Goal: Contribute content: Add original content to the website for others to see

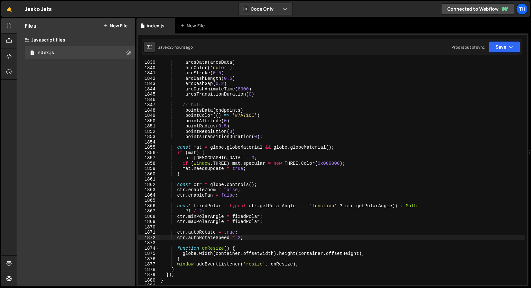
scroll to position [1351, 0]
click at [6, 9] on link "🤙" at bounding box center [9, 8] width 16 height 15
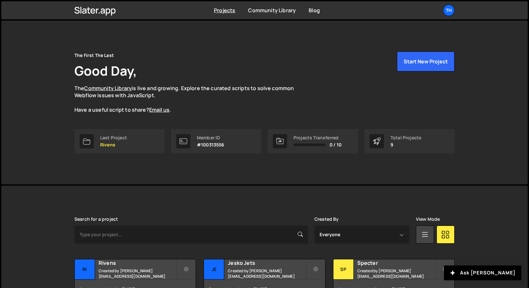
scroll to position [139, 0]
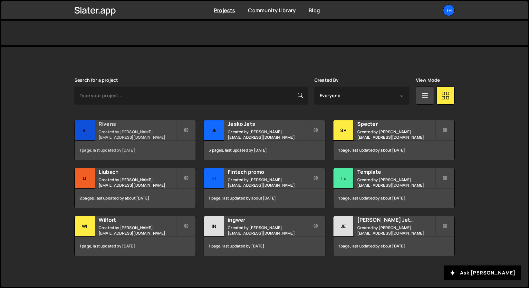
click at [136, 145] on div "1 page, last updated by 9 days ago" at bounding box center [135, 150] width 121 height 19
click at [134, 130] on small "Created by ivanchopei@thefirstthelast.agency" at bounding box center [138, 134] width 78 height 11
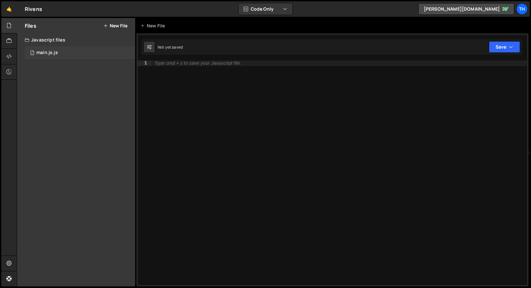
click at [91, 52] on div "1 main.js.js 0" at bounding box center [80, 52] width 110 height 13
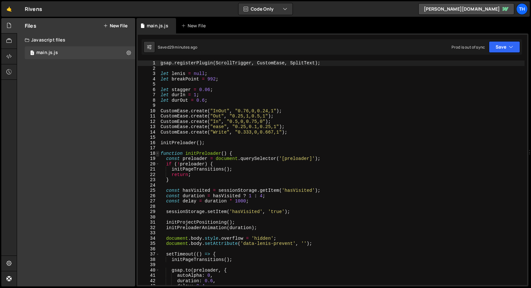
click at [158, 151] on span at bounding box center [158, 153] width 4 height 5
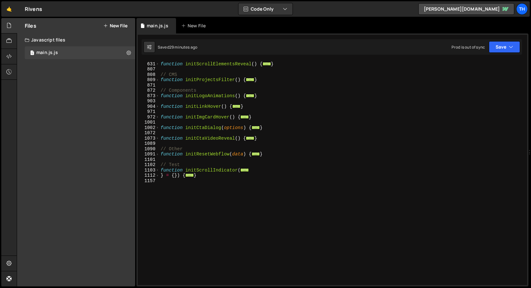
scroll to position [230, 0]
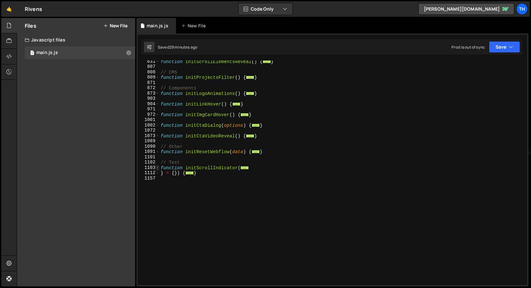
click at [157, 167] on span at bounding box center [158, 167] width 4 height 5
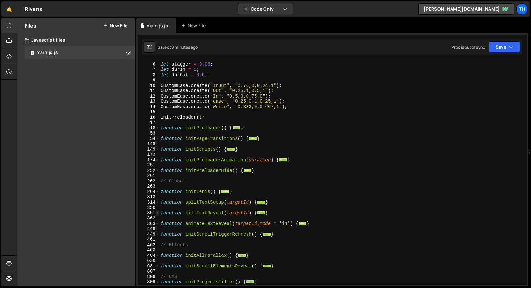
scroll to position [199, 0]
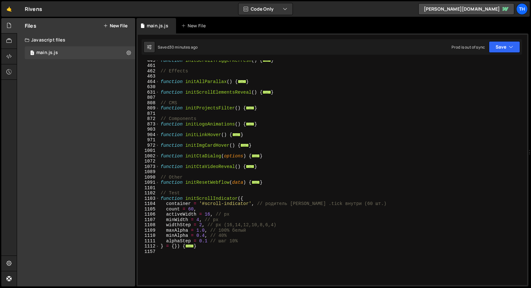
click at [155, 247] on div "1112" at bounding box center [149, 246] width 22 height 5
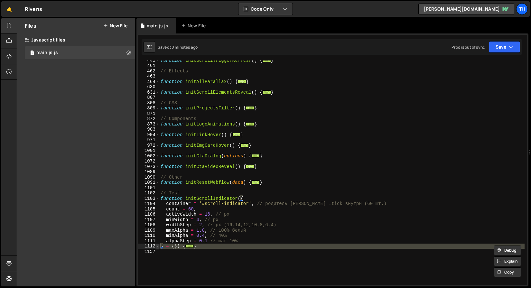
click at [156, 245] on span at bounding box center [158, 246] width 4 height 5
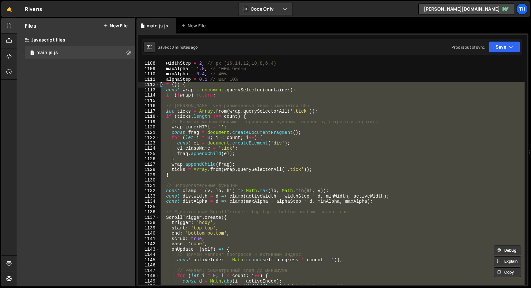
scroll to position [361, 0]
click at [186, 233] on div "minWidth = 4 , // px widthStep = 2 , // px (16,14,12,10,8,6,4) maxAlpha = 1.0 ,…" at bounding box center [341, 173] width 365 height 225
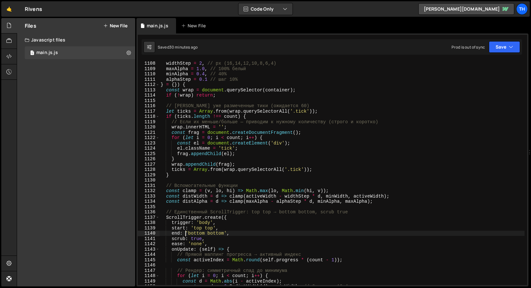
click at [195, 239] on div "minWidth = 4 , // px widthStep = 2 , // px (16,14,12,10,8,6,4) maxAlpha = 1.0 ,…" at bounding box center [341, 172] width 365 height 235
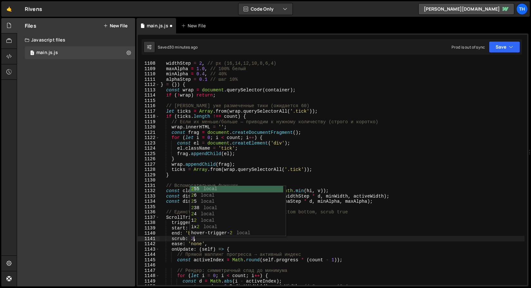
scroll to position [0, 2]
click at [492, 49] on button "Save" at bounding box center [504, 47] width 31 height 12
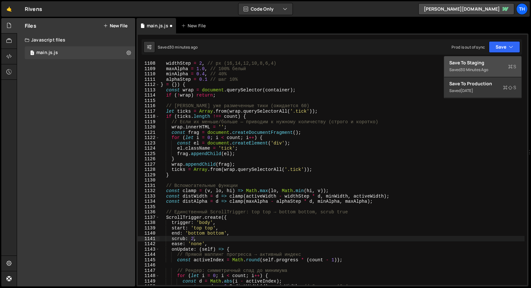
click at [487, 59] on button "Save to Staging S Saved 30 minutes ago" at bounding box center [482, 66] width 77 height 21
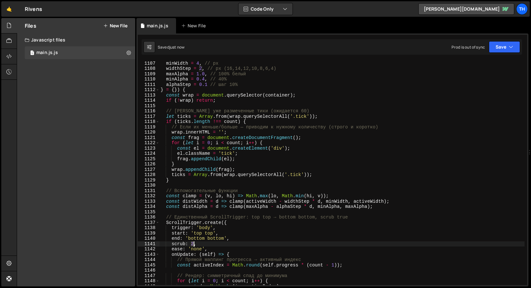
click at [194, 243] on div "activeWidth = 16 , // px minWidth = 4 , // px widthStep = 2 , // px (16,14,12,1…" at bounding box center [341, 172] width 365 height 235
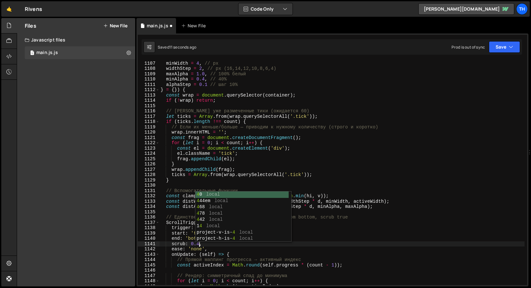
scroll to position [0, 3]
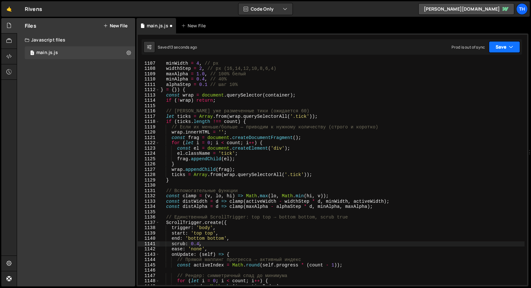
click at [500, 47] on button "Save" at bounding box center [504, 47] width 31 height 12
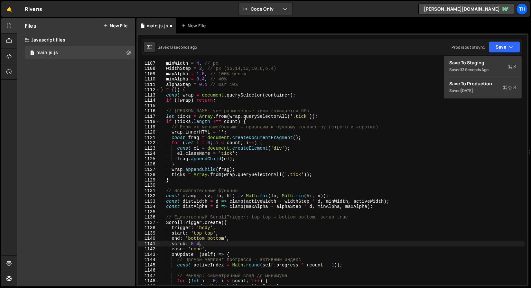
click at [494, 54] on div "Saved 13 seconds ago Prod is out of sync Upgrade to Edit Save Save to Staging S…" at bounding box center [332, 46] width 381 height 15
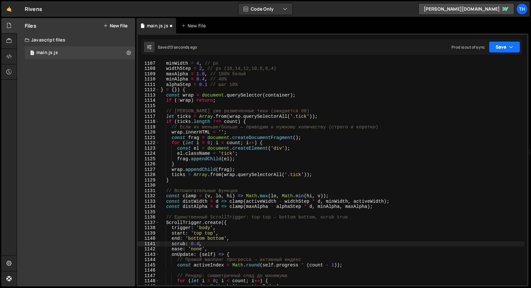
click at [500, 44] on button "Save" at bounding box center [504, 47] width 31 height 12
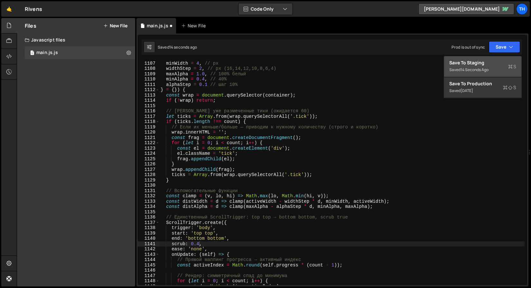
click at [496, 58] on button "Save to Staging S Saved 14 seconds ago" at bounding box center [482, 66] width 77 height 21
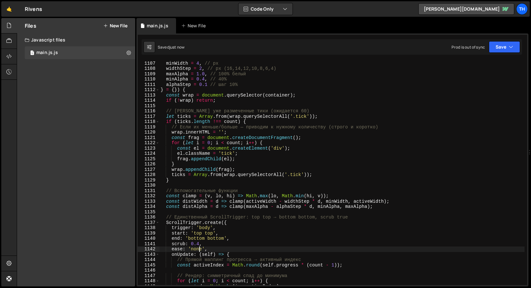
click at [199, 248] on div "activeWidth = 16 , // px minWidth = 4 , // px widthStep = 2 , // px (16,14,12,1…" at bounding box center [341, 172] width 365 height 235
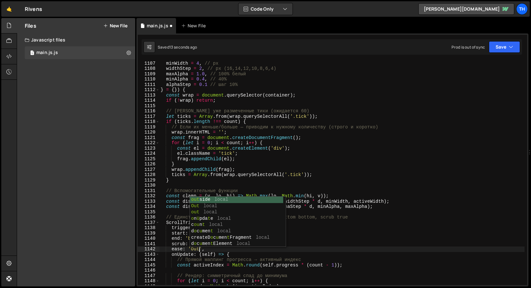
click at [191, 259] on div "activeWidth = 16 , // px minWidth = 4 , // px widthStep = 2 , // px (16,14,12,1…" at bounding box center [341, 172] width 365 height 235
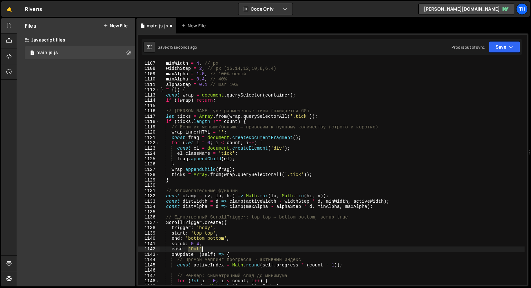
drag, startPoint x: 190, startPoint y: 248, endPoint x: 202, endPoint y: 249, distance: 11.9
click at [202, 249] on div "activeWidth = 16 , // px minWidth = 4 , // px widthStep = 2 , // px (16,14,12,1…" at bounding box center [341, 172] width 365 height 235
click at [514, 41] on button "Save" at bounding box center [504, 47] width 31 height 12
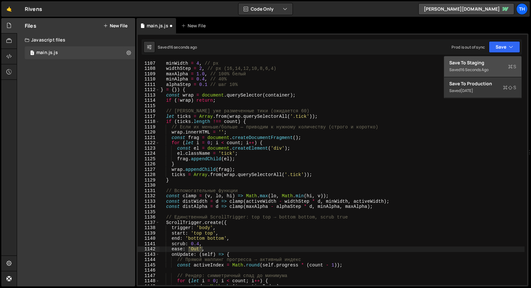
click at [494, 64] on div "Save to Staging S" at bounding box center [482, 63] width 67 height 6
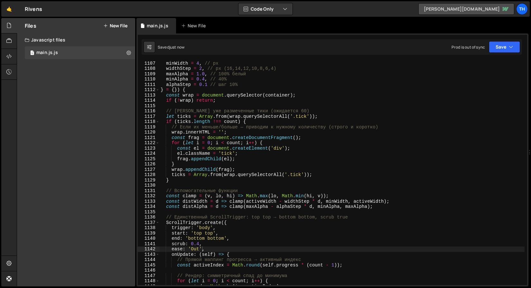
click at [492, 12] on link "[PERSON_NAME][DOMAIN_NAME]" at bounding box center [467, 9] width 96 height 12
click at [190, 247] on div "activeWidth = 16 , // px minWidth = 4 , // px widthStep = 2 , // px (16,14,12,1…" at bounding box center [341, 172] width 365 height 235
click at [507, 45] on button "Save" at bounding box center [504, 47] width 31 height 12
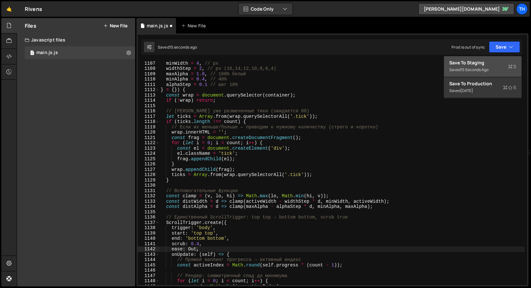
click at [497, 63] on div "Save to Staging S" at bounding box center [482, 63] width 67 height 6
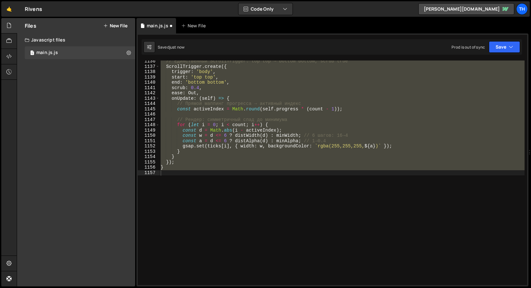
scroll to position [6037, 0]
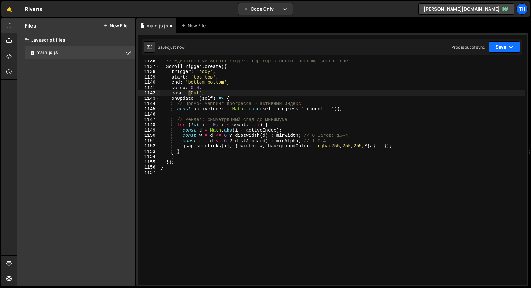
click at [504, 42] on button "Save" at bounding box center [504, 47] width 31 height 12
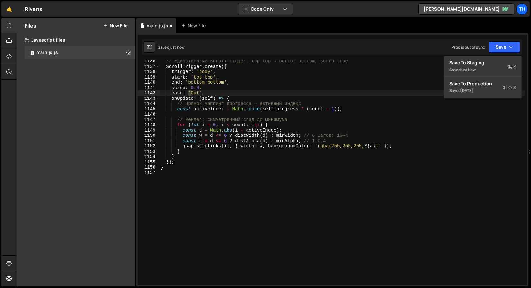
click at [499, 56] on div "1 Type cmd + s to save your Javascript file. הההההההההההההההההההההההההההההההההה…" at bounding box center [333, 159] width 392 height 253
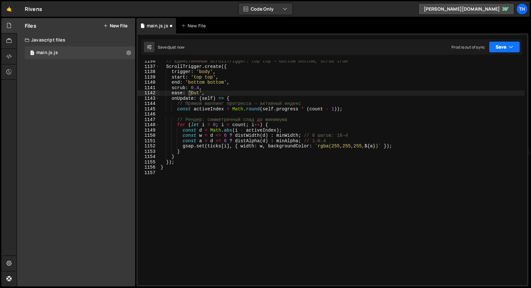
click at [500, 50] on button "Save" at bounding box center [504, 47] width 31 height 12
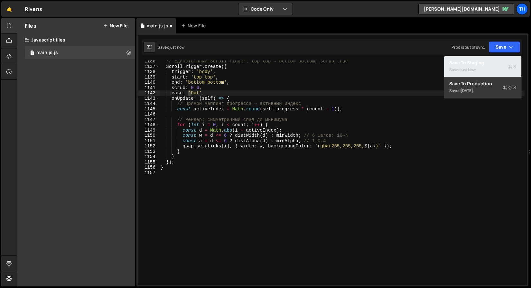
click at [496, 62] on div "Save to Staging S" at bounding box center [482, 63] width 67 height 6
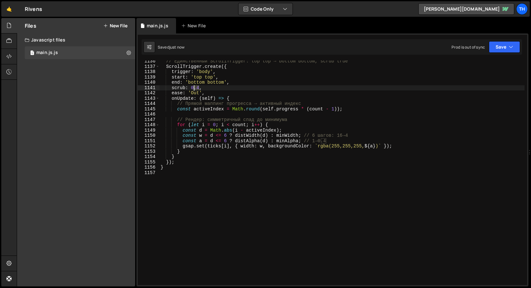
drag, startPoint x: 199, startPoint y: 88, endPoint x: 193, endPoint y: 87, distance: 5.8
click at [193, 87] on div "// Единственный ScrollTrigger: top top → bottom bottom, scrub true ScrollTrigge…" at bounding box center [341, 176] width 365 height 235
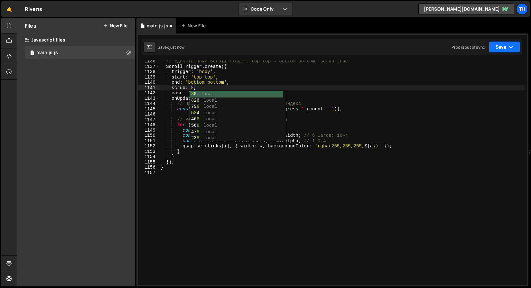
click at [501, 44] on button "Save" at bounding box center [504, 47] width 31 height 12
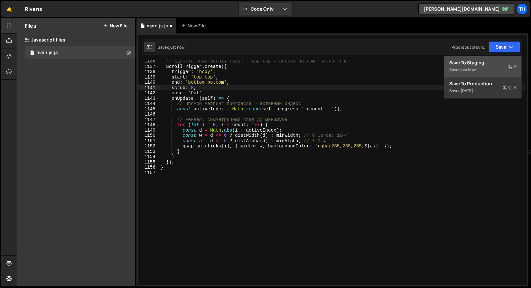
click at [480, 67] on div "Saved just now" at bounding box center [482, 70] width 67 height 8
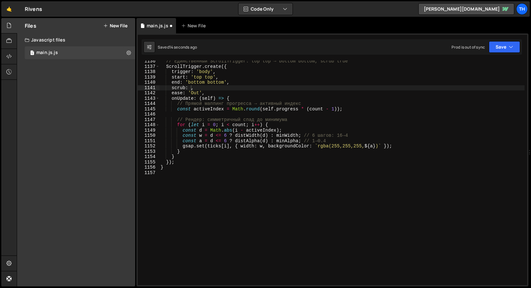
click at [182, 117] on div "// Единственный ScrollTrigger: top top → bottom bottom, scrub true ScrollTrigge…" at bounding box center [341, 176] width 365 height 235
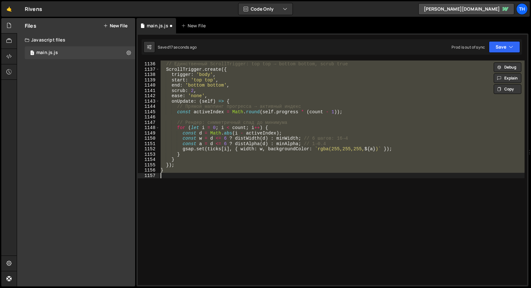
scroll to position [509, 0]
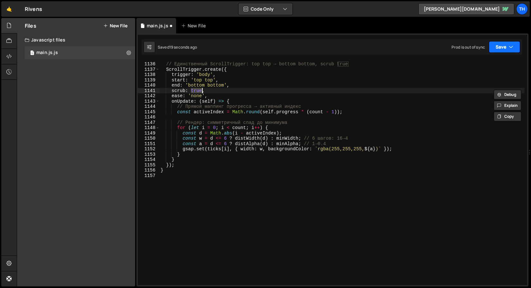
click at [498, 42] on button "Save" at bounding box center [504, 47] width 31 height 12
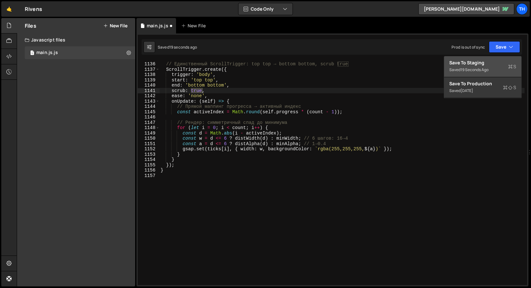
click at [484, 58] on button "Save to Staging S Saved 19 seconds ago" at bounding box center [482, 66] width 77 height 21
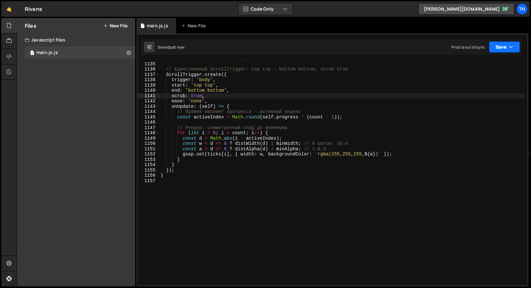
click at [498, 50] on button "Save" at bounding box center [504, 47] width 31 height 12
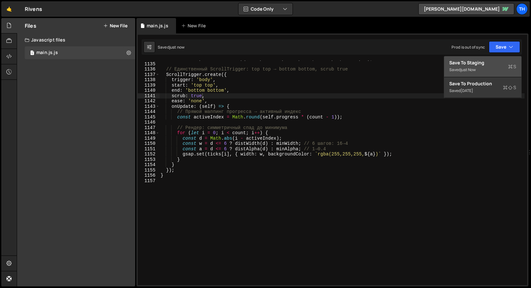
click at [487, 65] on div "Save to Staging S" at bounding box center [482, 63] width 67 height 6
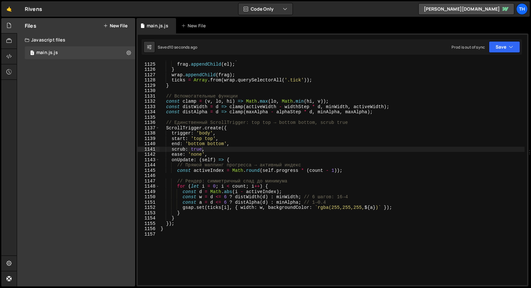
scroll to position [5976, 0]
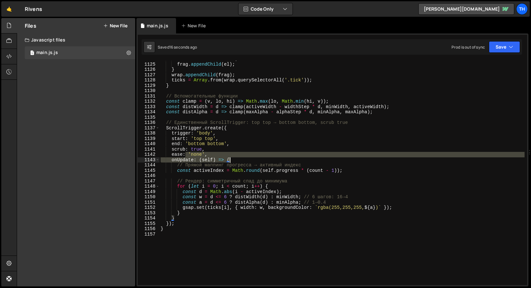
drag, startPoint x: 186, startPoint y: 154, endPoint x: 234, endPoint y: 160, distance: 49.0
click at [234, 160] on div "el . className = 'tick' ; frag . appendChild ( el ) ; } wrap . appendChild ( fr…" at bounding box center [341, 173] width 365 height 235
click at [222, 169] on div "el . className = 'tick' ; frag . appendChild ( el ) ; } wrap . appendChild ( fr…" at bounding box center [341, 173] width 365 height 235
type textarea "const activeIndex = Math.round(self.progress * (count - 1));"
